Goal: Task Accomplishment & Management: Complete application form

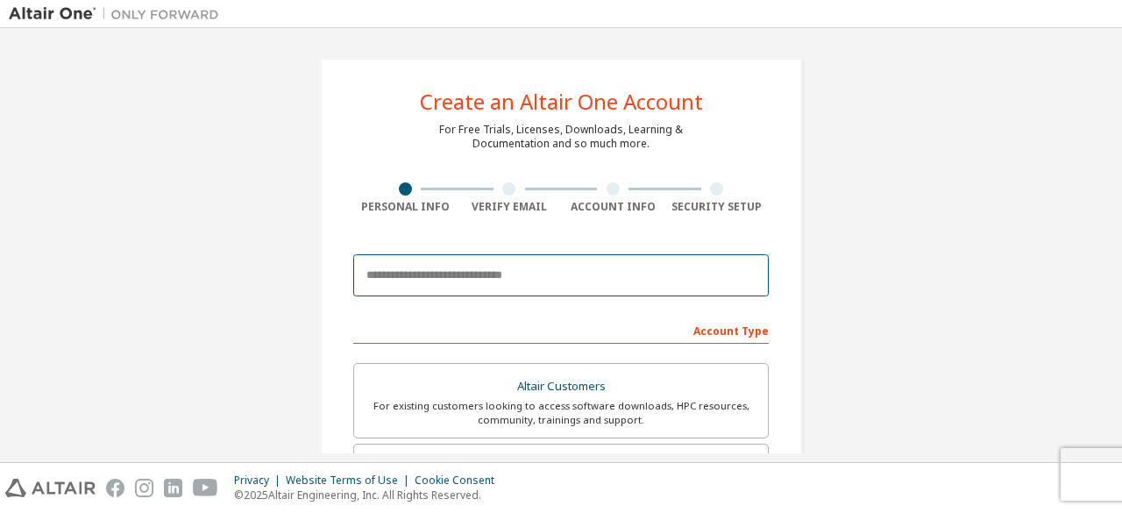
click at [458, 274] on body "Create an Altair One Account For Free Trials, Licenses, Downloads, Learning & D…" at bounding box center [561, 256] width 1122 height 513
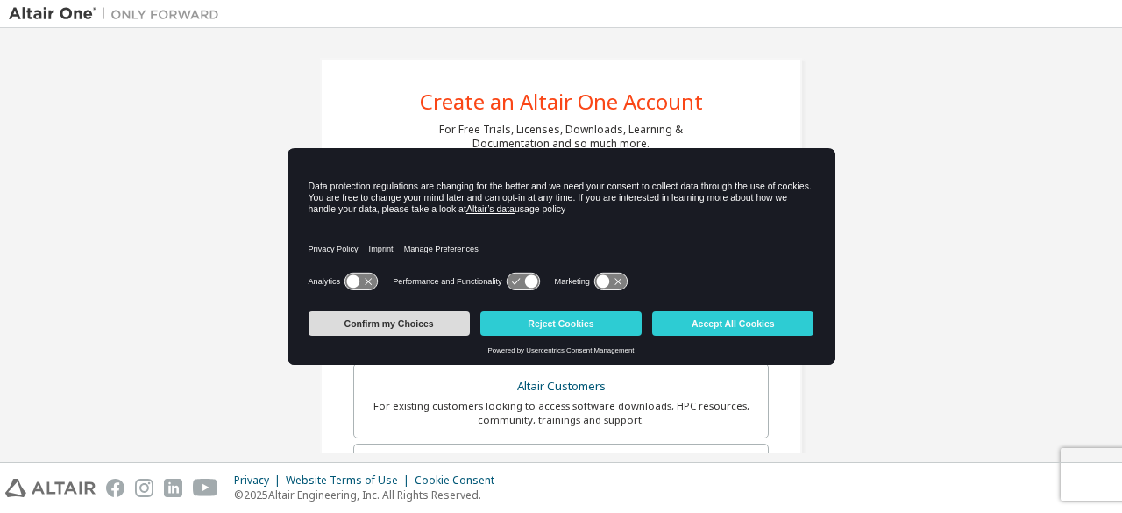
click at [430, 324] on button "Confirm my Choices" at bounding box center [389, 323] width 161 height 25
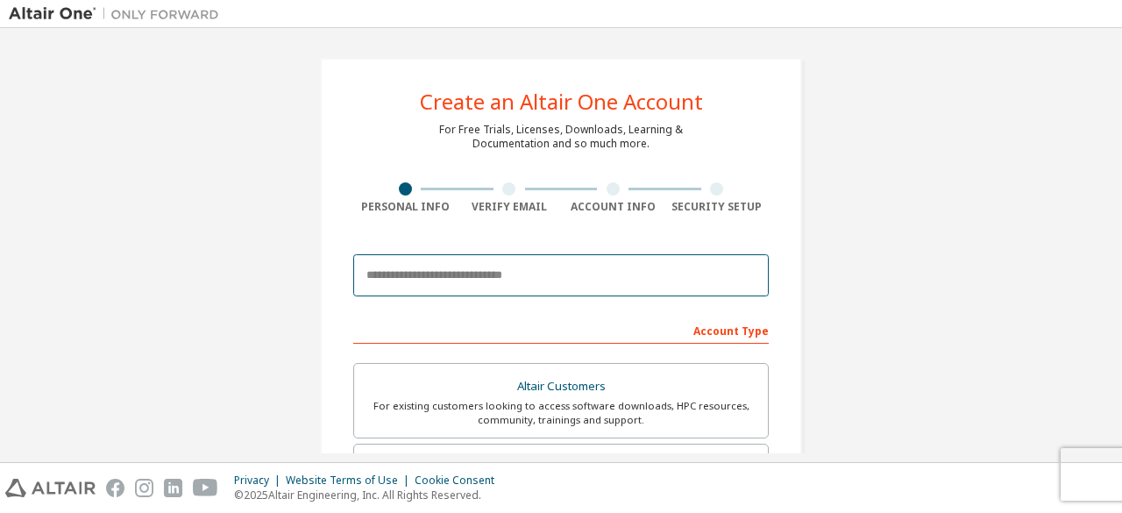
click at [419, 273] on input "email" at bounding box center [561, 275] width 416 height 42
type input "**********"
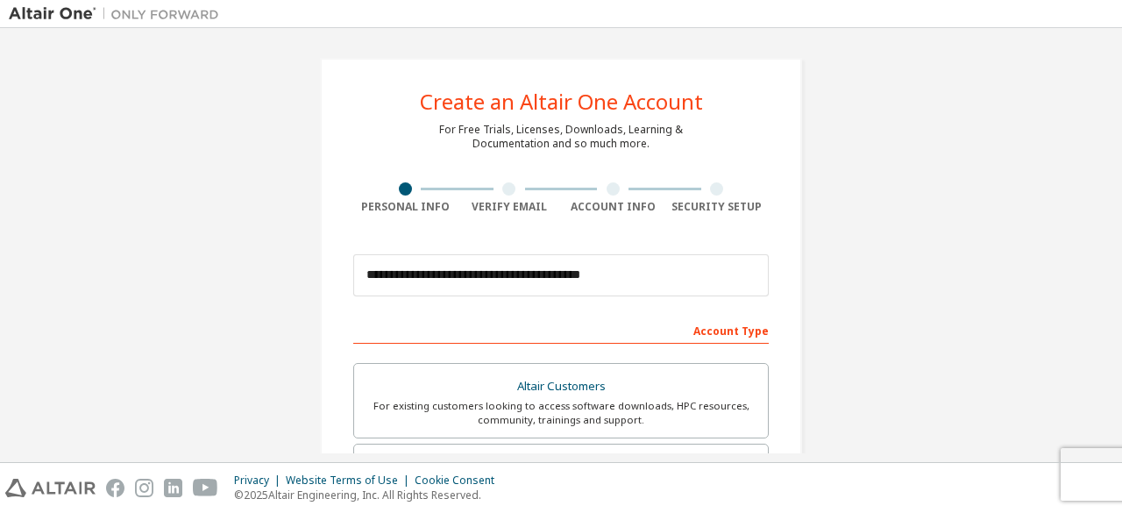
type input "**********"
click at [722, 331] on div "Account Type" at bounding box center [561, 330] width 416 height 28
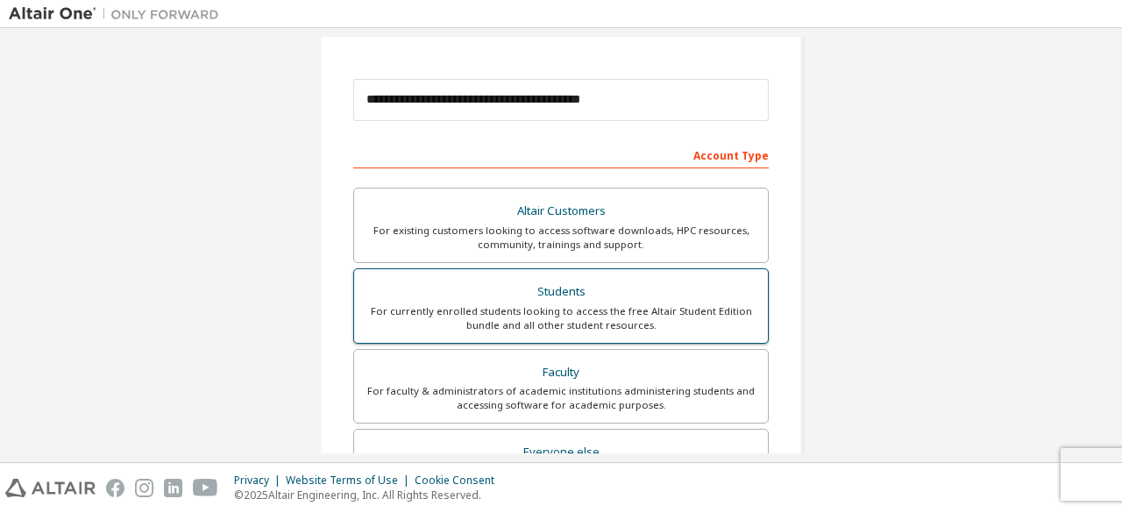
click at [619, 304] on div "For currently enrolled students looking to access the free Altair Student Editi…" at bounding box center [561, 318] width 393 height 28
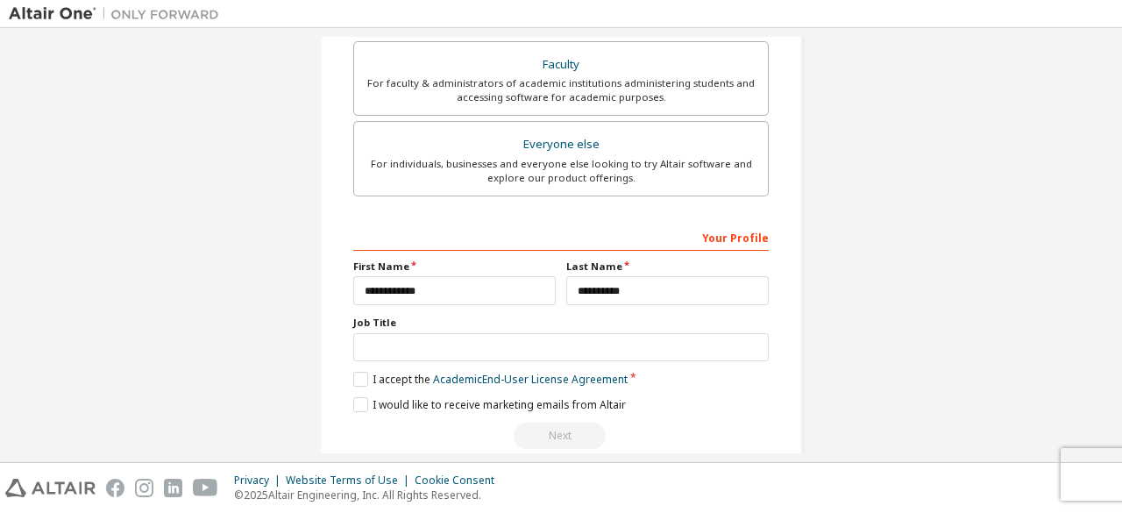
scroll to position [507, 0]
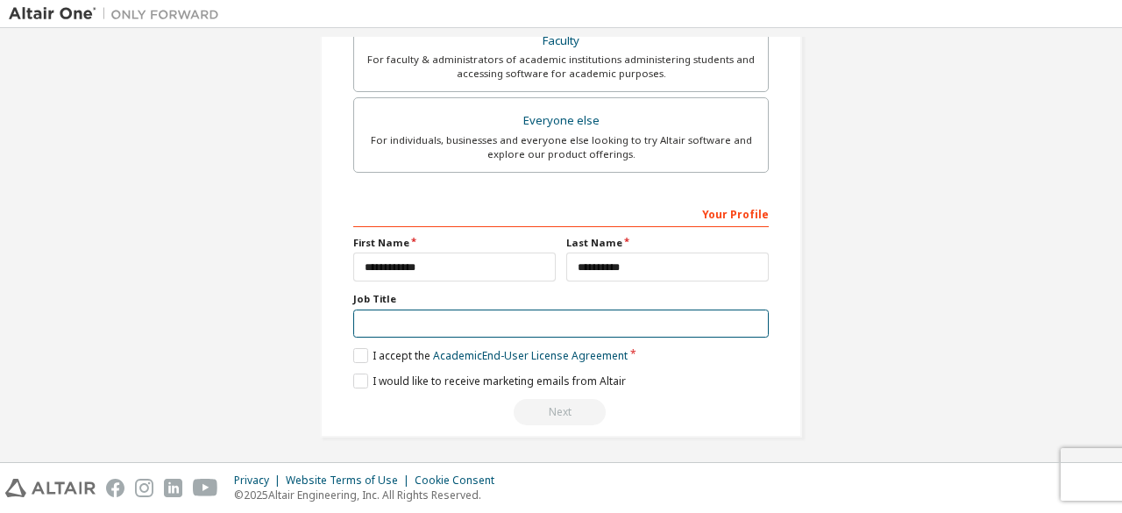
click at [511, 324] on input "text" at bounding box center [561, 324] width 416 height 29
type input "*******"
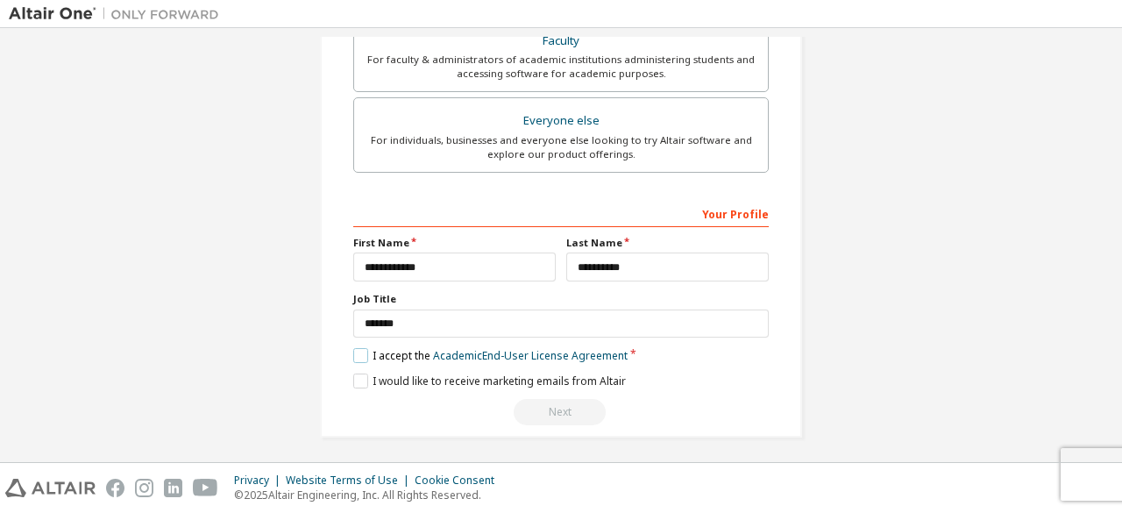
click at [359, 348] on label "I accept the Academic End-User License Agreement" at bounding box center [490, 355] width 274 height 15
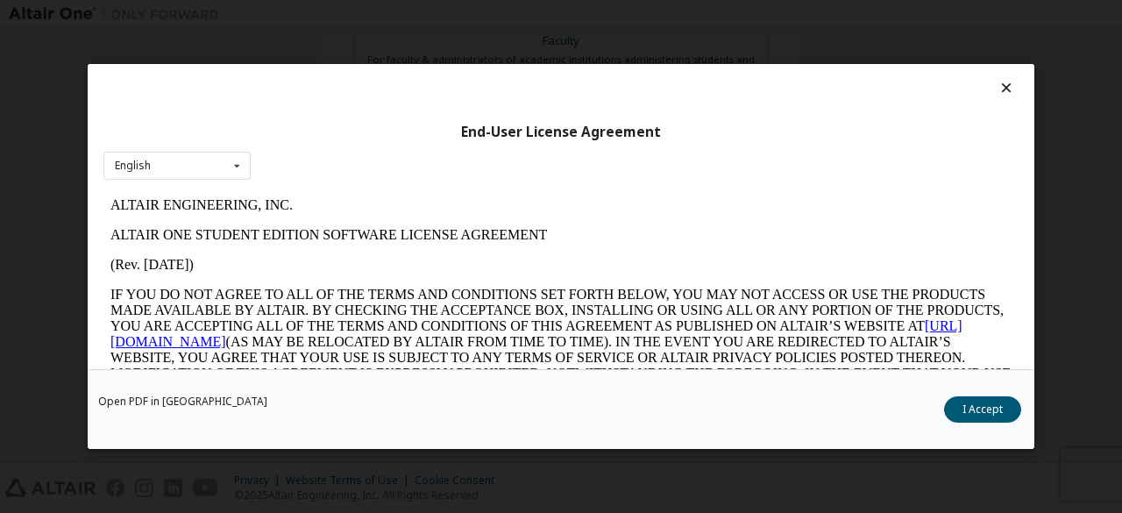
scroll to position [0, 0]
click at [958, 412] on button "I Accept" at bounding box center [982, 409] width 77 height 26
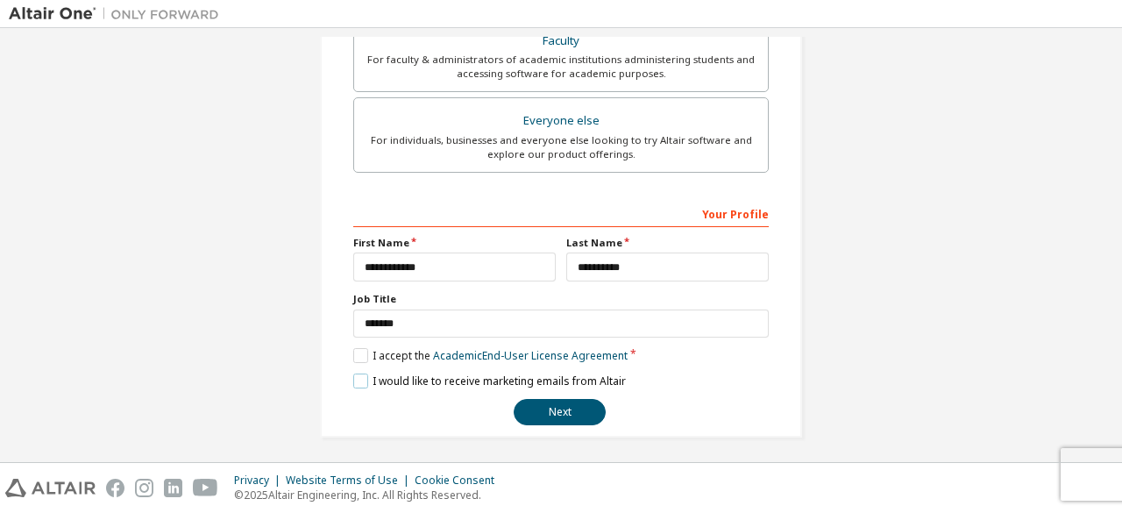
click at [354, 374] on label "I would like to receive marketing emails from Altair" at bounding box center [489, 381] width 273 height 15
click at [551, 402] on button "Next" at bounding box center [560, 412] width 92 height 26
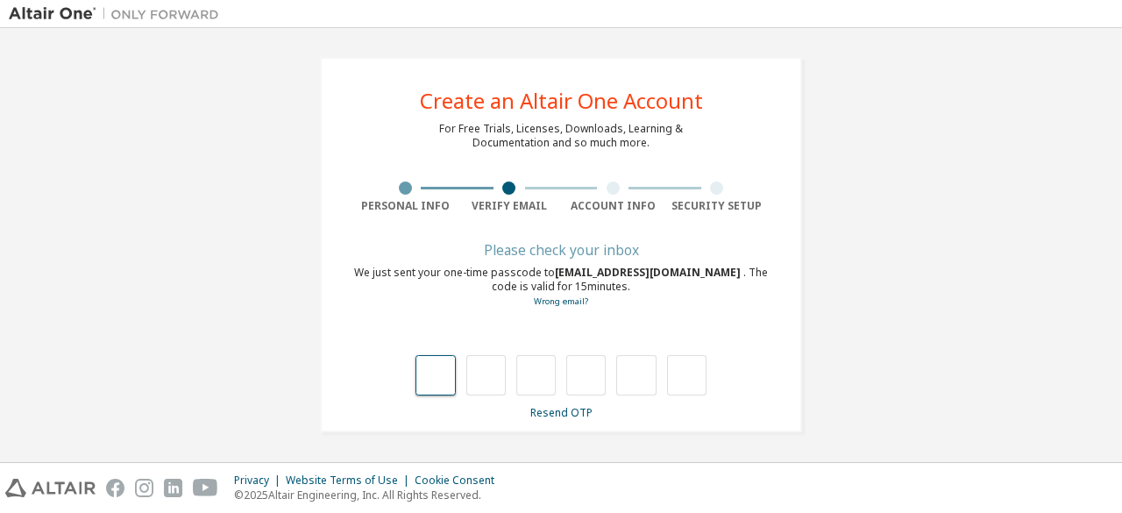
click at [438, 375] on input "text" at bounding box center [435, 375] width 39 height 40
type input "*"
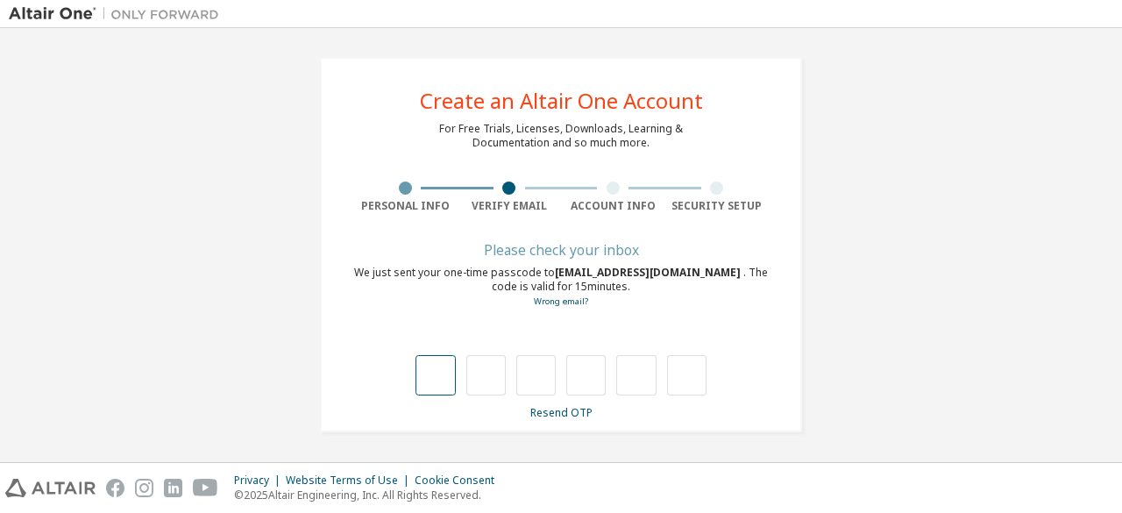
type input "*"
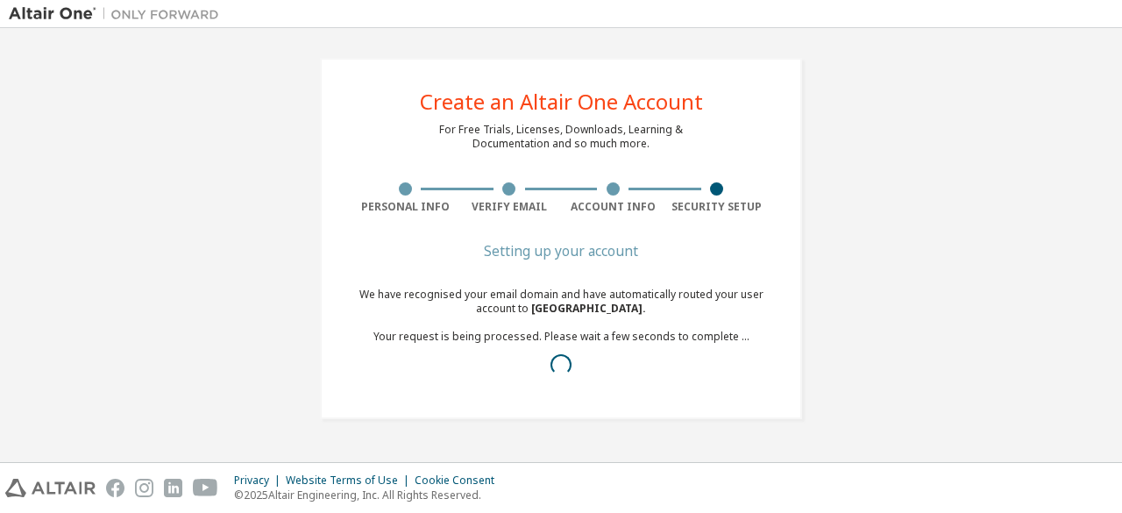
scroll to position [0, 0]
